Goal: Find specific page/section: Find specific page/section

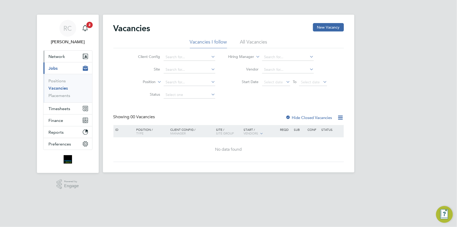
click at [59, 54] on span "Network" at bounding box center [57, 56] width 16 height 5
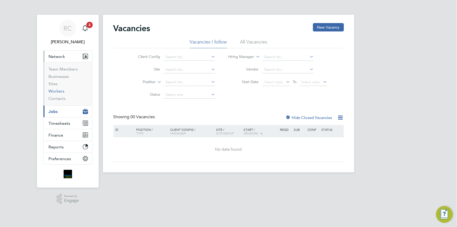
click at [56, 92] on link "Workers" at bounding box center [57, 90] width 16 height 5
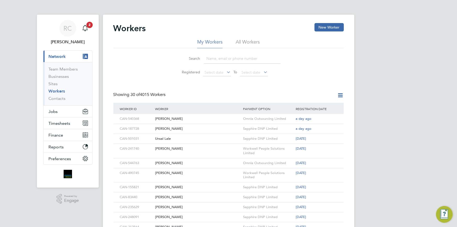
click at [217, 60] on input at bounding box center [242, 58] width 76 height 10
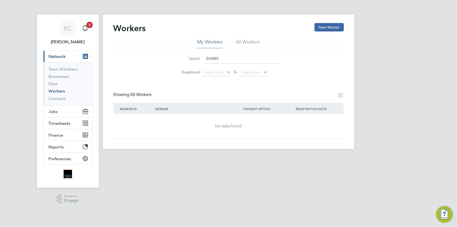
type input "EAMES"
click at [171, 117] on div "No data found" at bounding box center [229, 126] width 220 height 24
